Goal: Task Accomplishment & Management: Use online tool/utility

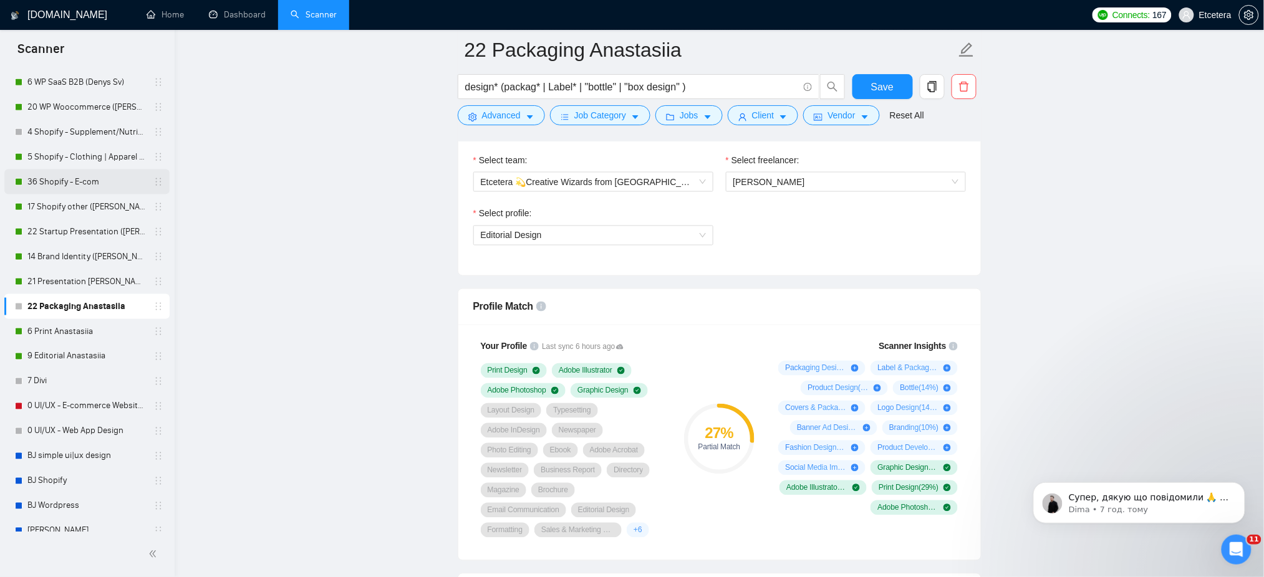
click at [46, 180] on link "36 Shopify - E-com" at bounding box center [86, 182] width 118 height 25
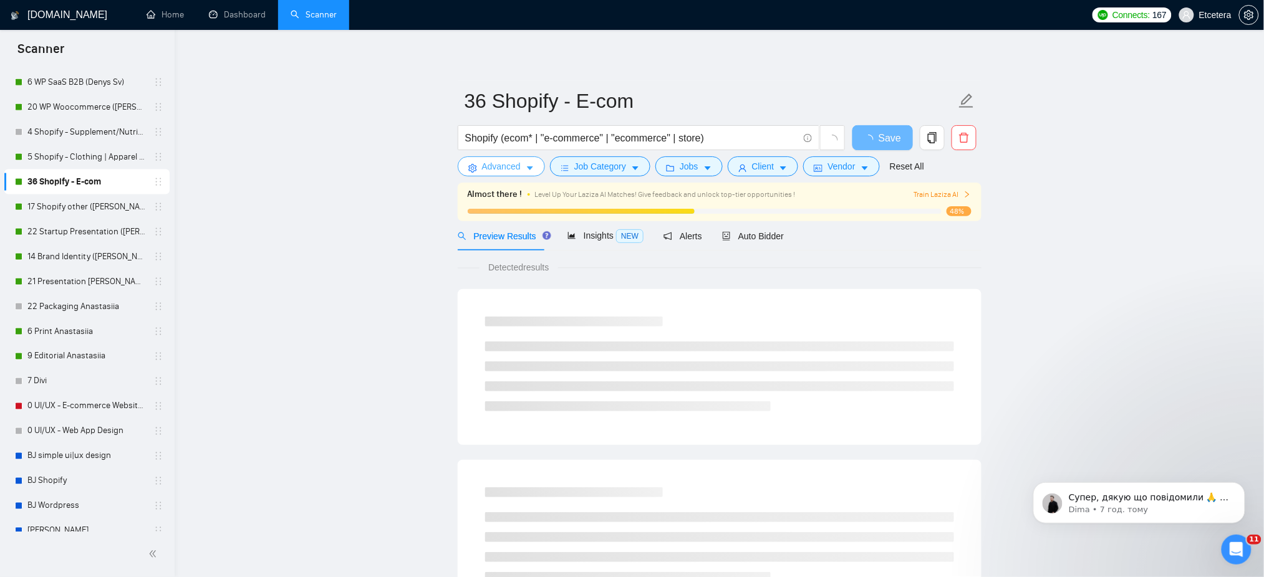
click at [502, 168] on span "Advanced" at bounding box center [501, 167] width 39 height 14
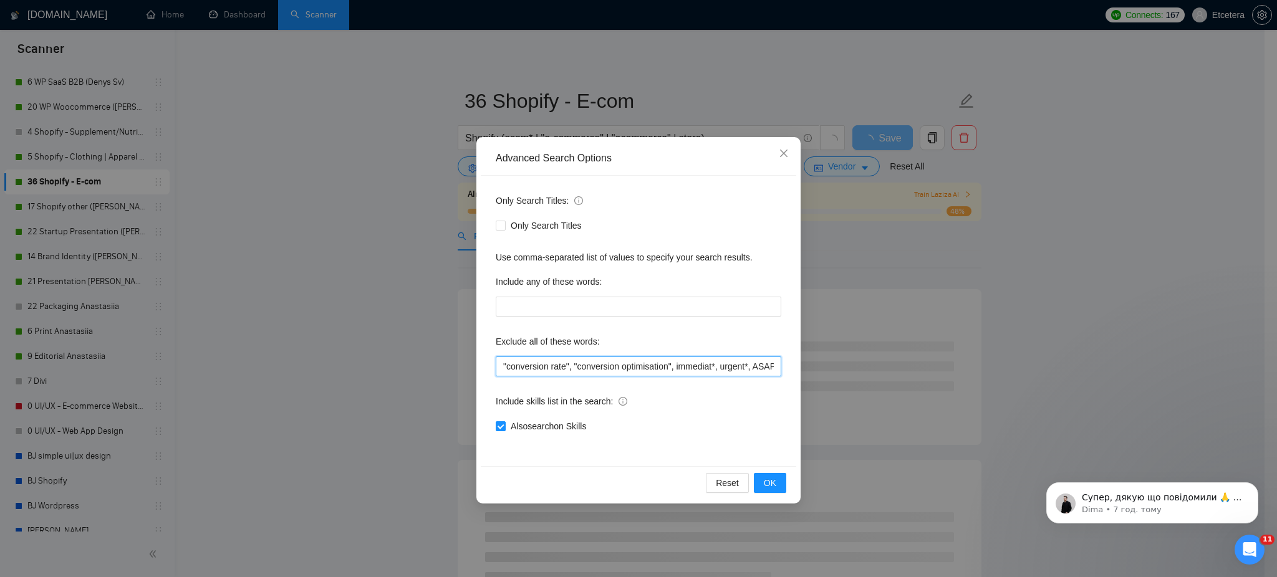
drag, startPoint x: 527, startPoint y: 360, endPoint x: 521, endPoint y: 360, distance: 6.3
click at [527, 360] on input ""conversion rate", "conversion optimisation", immediat*, urgent*, ASAP*, quick,…" at bounding box center [639, 367] width 286 height 20
drag, startPoint x: 502, startPoint y: 365, endPoint x: 499, endPoint y: 404, distance: 39.4
click at [502, 367] on input ""conversion rate", "conversion optimisation", immediat*, urgent*, ASAP*, quick,…" at bounding box center [639, 367] width 286 height 20
click at [765, 483] on span "OK" at bounding box center [770, 483] width 12 height 14
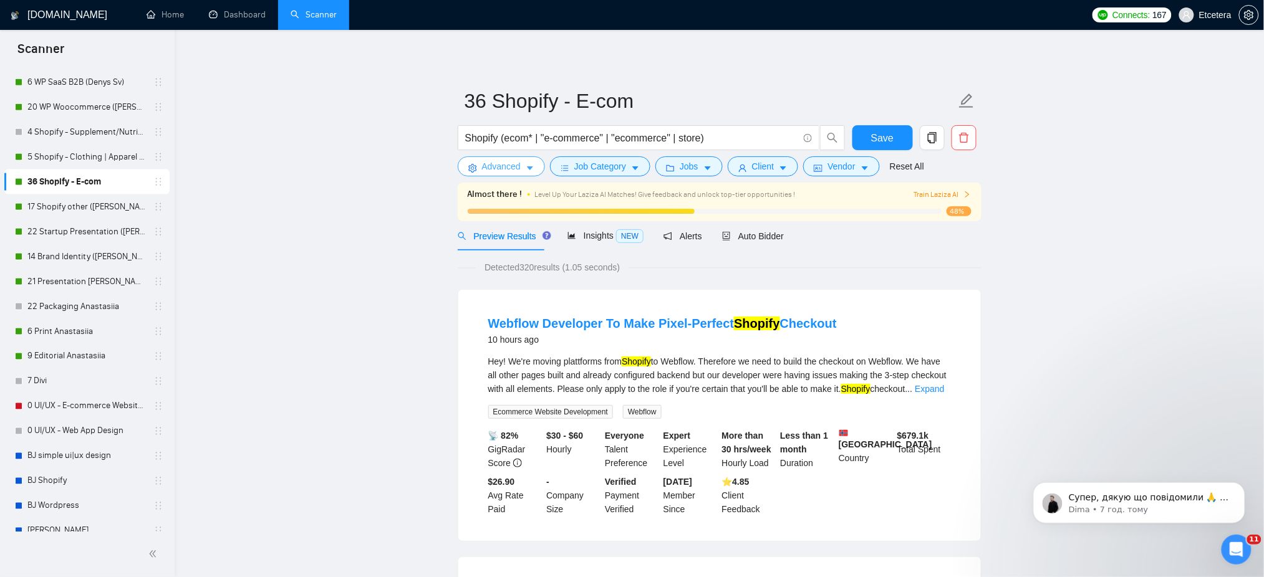
click at [500, 168] on span "Advanced" at bounding box center [501, 167] width 39 height 14
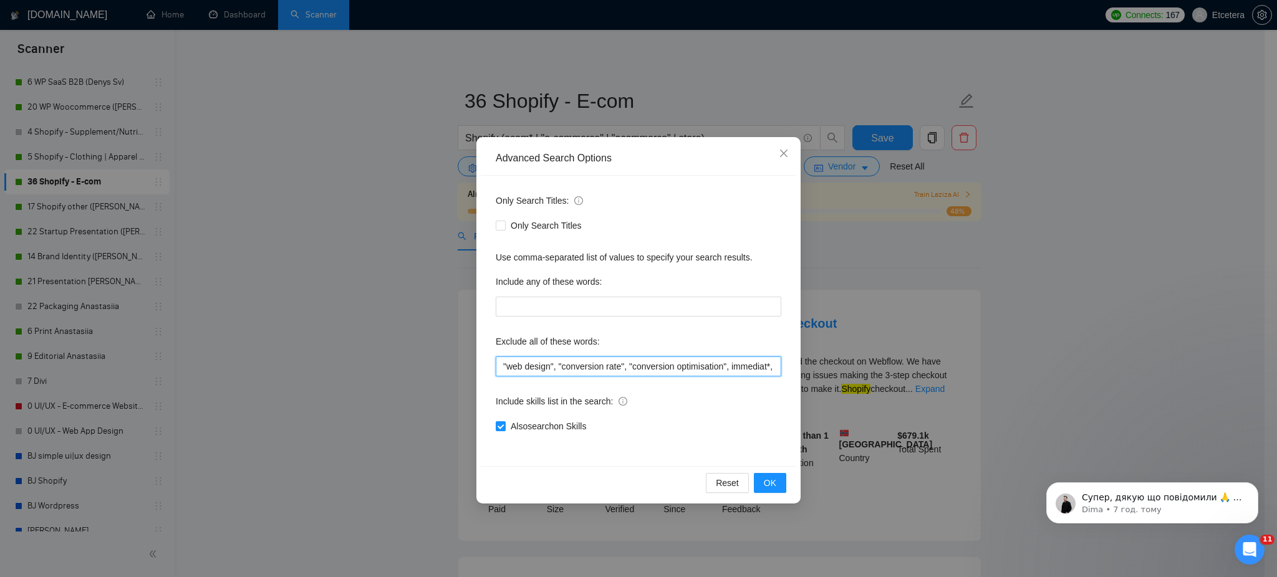
drag, startPoint x: 502, startPoint y: 367, endPoint x: 516, endPoint y: 378, distance: 18.1
click at [504, 369] on input ""web design", "conversion rate", "conversion optimisation", immediat*, urgent*,…" at bounding box center [639, 367] width 286 height 20
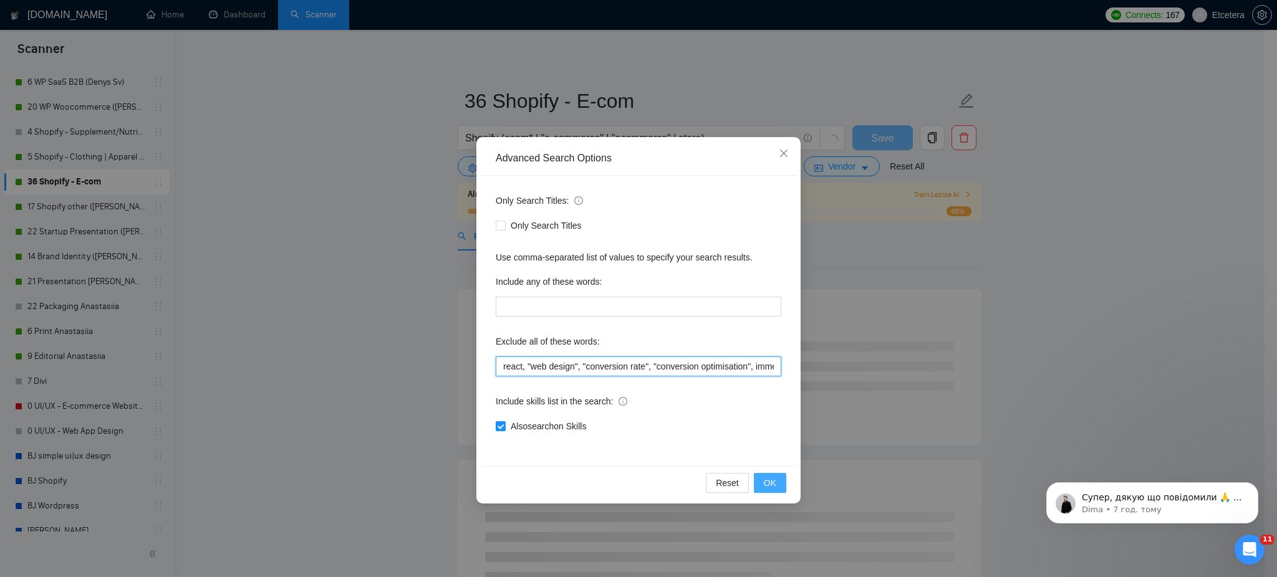
type input "react, "web design", "conversion rate", "conversion optimisation", immediat*, u…"
click at [761, 488] on button "OK" at bounding box center [770, 483] width 32 height 20
